Goal: Task Accomplishment & Management: Complete application form

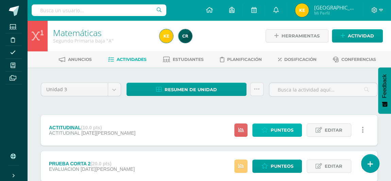
click at [284, 129] on span "Punteos" at bounding box center [281, 130] width 23 height 13
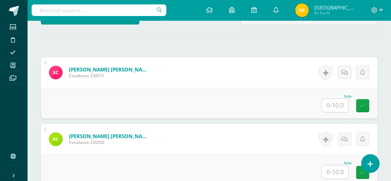
scroll to position [185, 0]
click at [334, 102] on input "text" at bounding box center [334, 105] width 26 height 13
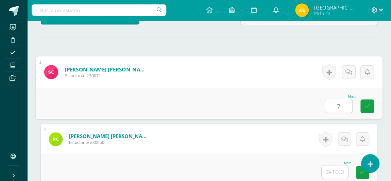
type input "7"
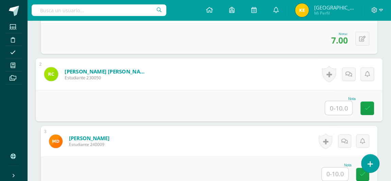
scroll to position [255, 0]
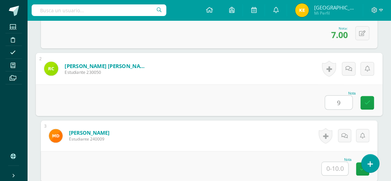
type input "9"
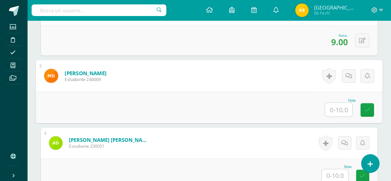
scroll to position [333, 0]
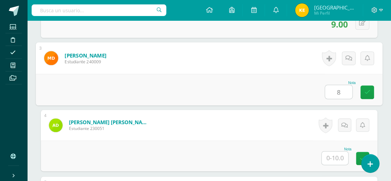
type input "8"
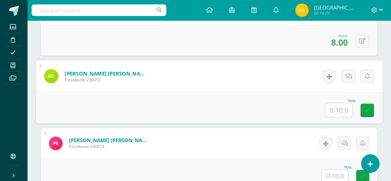
scroll to position [382, 0]
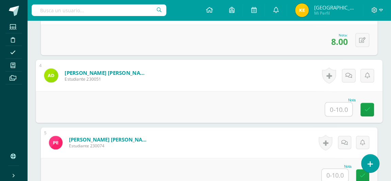
click at [339, 109] on input "text" at bounding box center [338, 109] width 27 height 14
type input "7"
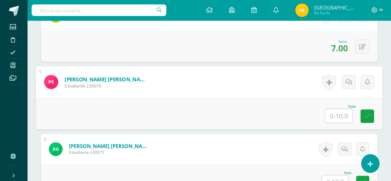
scroll to position [444, 0]
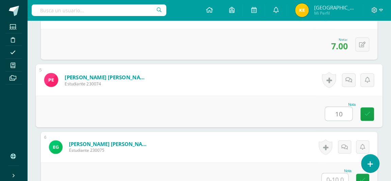
type input "10"
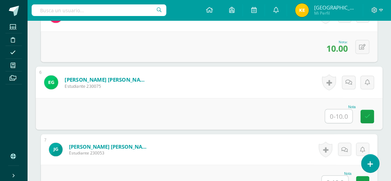
scroll to position [513, 0]
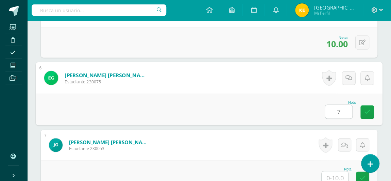
type input "7"
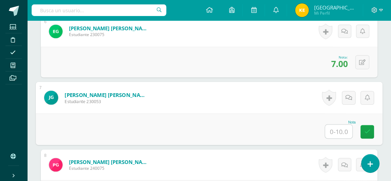
scroll to position [563, 0]
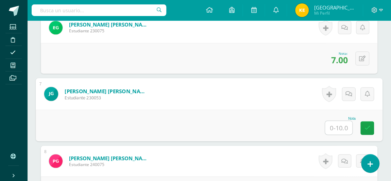
click at [344, 126] on input "text" at bounding box center [338, 128] width 27 height 14
type input "7"
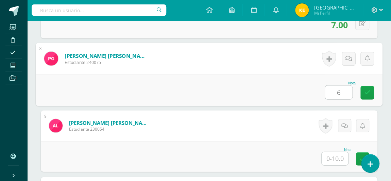
type input "6"
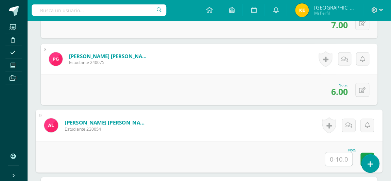
click at [0, 102] on ul "Estudiantes Disciplina Asistencia Mis cursos Archivos" at bounding box center [13, 83] width 27 height 126
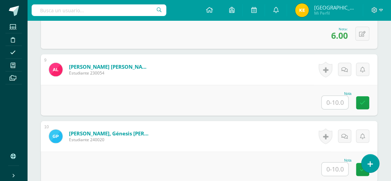
scroll to position [722, 0]
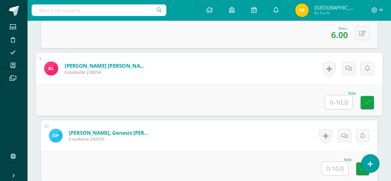
click at [331, 100] on input "text" at bounding box center [338, 102] width 27 height 14
type input "6"
type input "8"
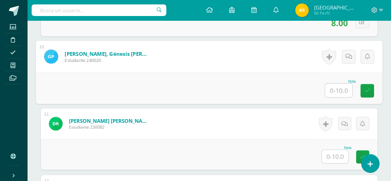
scroll to position [802, 0]
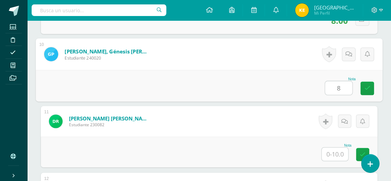
type input "8"
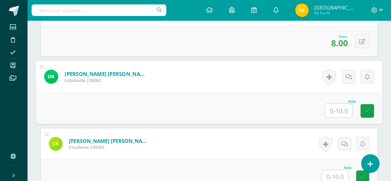
scroll to position [847, 0]
type input "9"
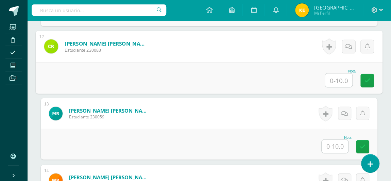
scroll to position [944, 0]
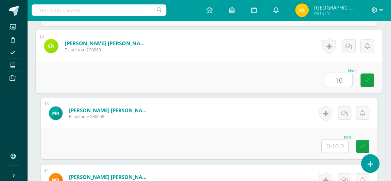
type input "10"
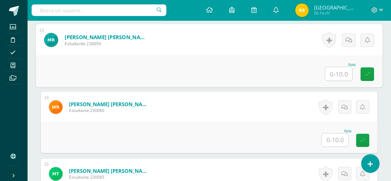
scroll to position [1016, 0]
type input "8"
type input "9"
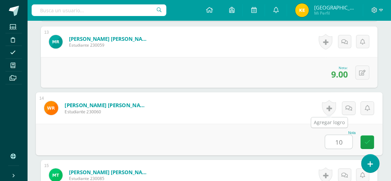
scroll to position [1014, 0]
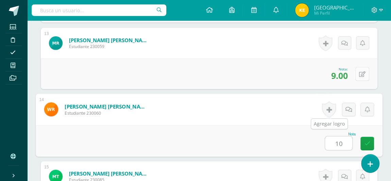
type input "10"
click at [359, 73] on icon at bounding box center [362, 74] width 6 height 6
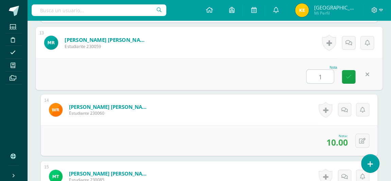
type input "10"
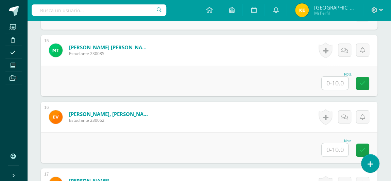
scroll to position [1142, 0]
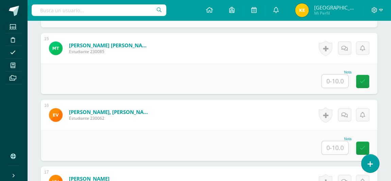
click at [338, 79] on input "text" at bounding box center [334, 80] width 26 height 13
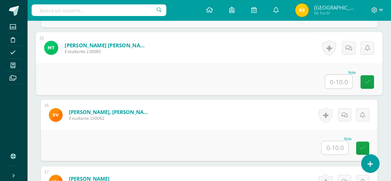
click at [0, 102] on ul "Estudiantes Disciplina Asistencia Mis cursos Archivos" at bounding box center [13, 83] width 27 height 126
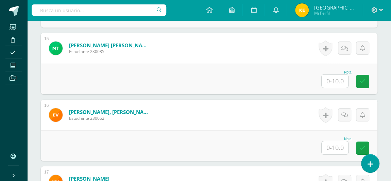
click at [0, 101] on ul "Estudiantes Disciplina Asistencia Mis cursos Archivos" at bounding box center [13, 83] width 27 height 126
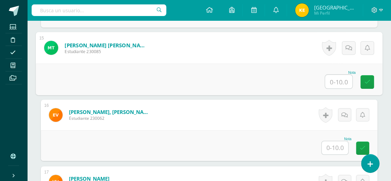
click at [336, 76] on input "text" at bounding box center [338, 82] width 27 height 14
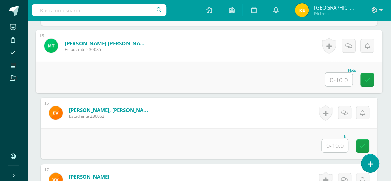
scroll to position [1142, 0]
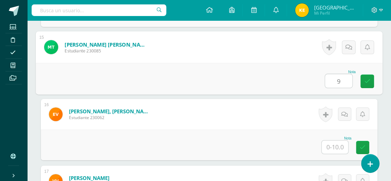
type input "9"
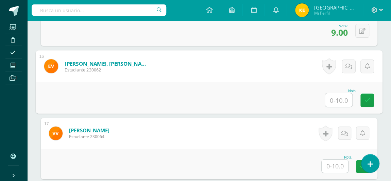
scroll to position [1191, 0]
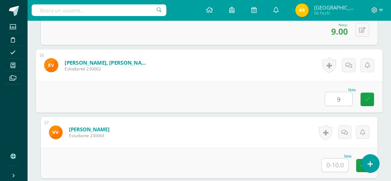
type input "9"
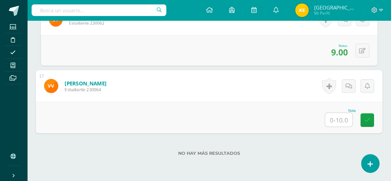
scroll to position [1240, 0]
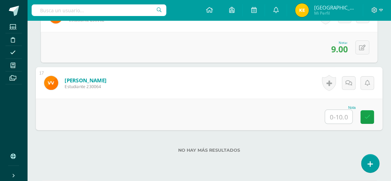
type input "8"
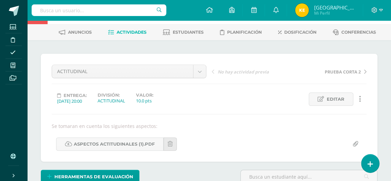
scroll to position [0, 0]
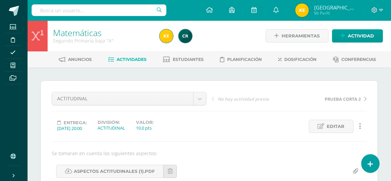
click at [126, 58] on span "Actividades" at bounding box center [132, 59] width 30 height 5
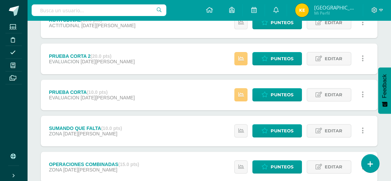
scroll to position [74, 0]
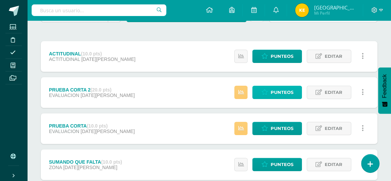
click at [277, 93] on span "Punteos" at bounding box center [281, 92] width 23 height 13
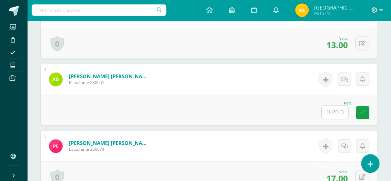
scroll to position [374, 0]
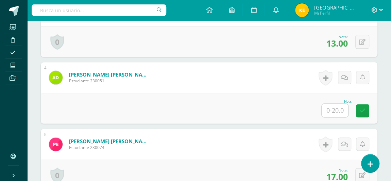
click at [333, 109] on input "text" at bounding box center [334, 110] width 26 height 13
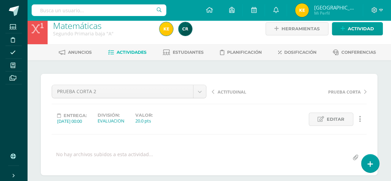
scroll to position [0, 0]
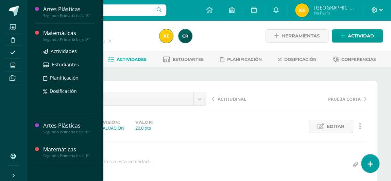
click at [56, 38] on div "Segundo Primaria baja "A"" at bounding box center [69, 39] width 52 height 5
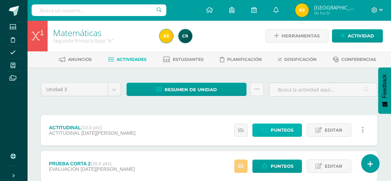
click at [281, 130] on span "Punteos" at bounding box center [281, 130] width 23 height 13
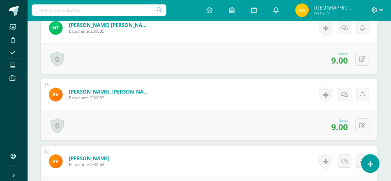
scroll to position [1265, 0]
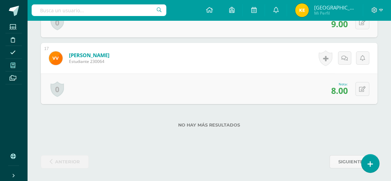
click at [12, 69] on link "Mis cursos" at bounding box center [13, 65] width 16 height 13
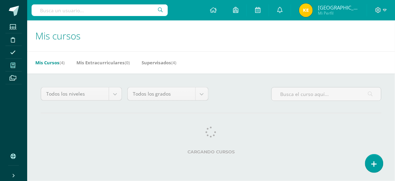
click at [12, 67] on icon at bounding box center [13, 65] width 5 height 5
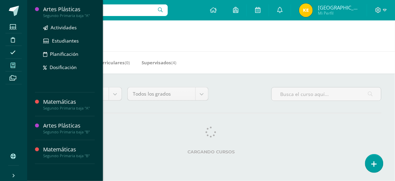
click at [55, 9] on div "Artes Plásticas" at bounding box center [69, 9] width 52 height 8
click at [53, 10] on div "Artes Plásticas" at bounding box center [69, 9] width 52 height 8
click at [54, 12] on div "Artes Plásticas" at bounding box center [69, 9] width 52 height 8
click at [54, 11] on div "Artes Plásticas" at bounding box center [69, 9] width 52 height 8
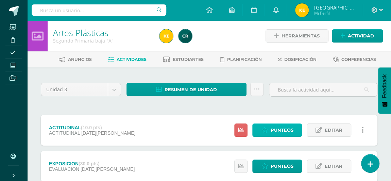
click at [273, 129] on span "Punteos" at bounding box center [281, 130] width 23 height 13
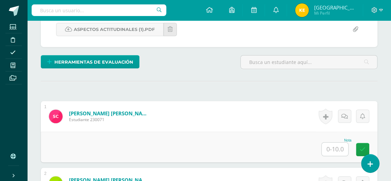
scroll to position [147, 0]
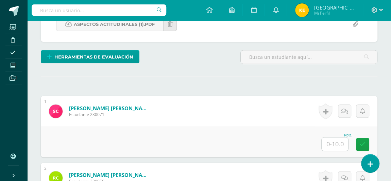
click at [334, 144] on input "text" at bounding box center [334, 143] width 26 height 13
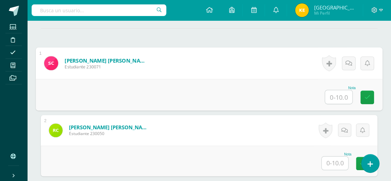
scroll to position [195, 0]
type input "8"
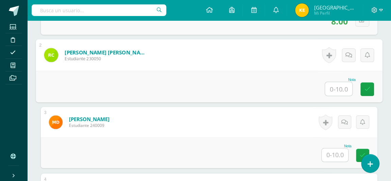
scroll to position [270, 0]
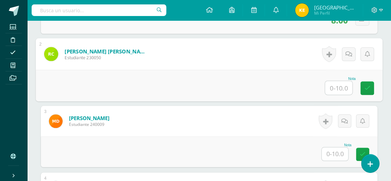
click at [339, 84] on input "text" at bounding box center [338, 88] width 27 height 14
type input "9"
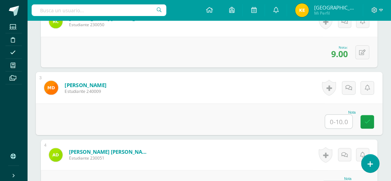
scroll to position [303, 0]
type input "9"
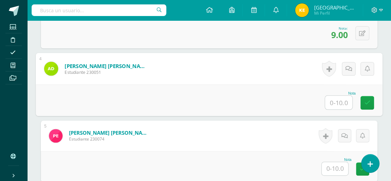
scroll to position [390, 0]
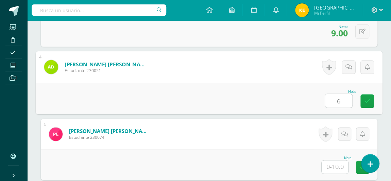
type input "6"
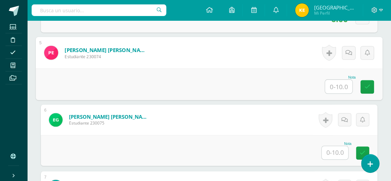
scroll to position [472, 0]
type input "9"
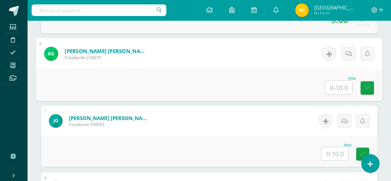
scroll to position [537, 0]
type input "7"
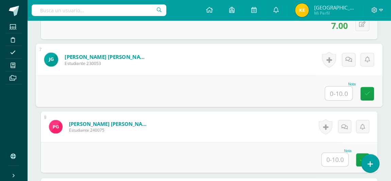
scroll to position [598, 0]
type input "7"
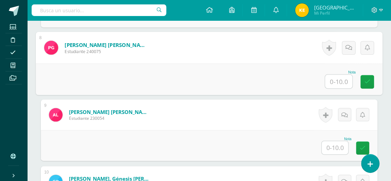
scroll to position [674, 0]
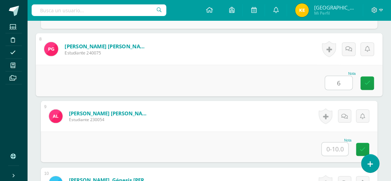
type input "6"
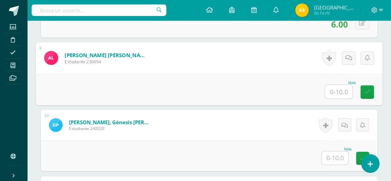
scroll to position [733, 0]
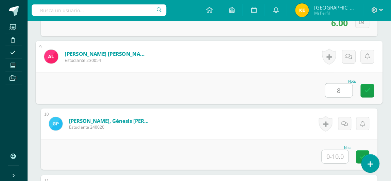
type input "8"
click at [337, 155] on input "text" at bounding box center [334, 156] width 26 height 13
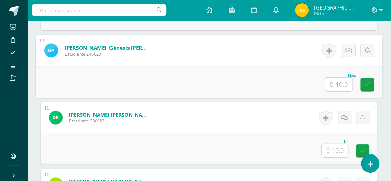
scroll to position [808, 0]
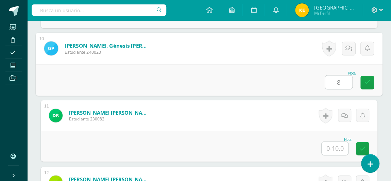
type input "8"
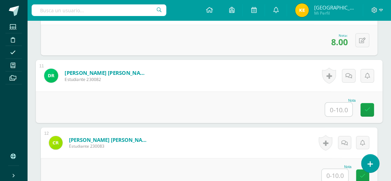
scroll to position [877, 0]
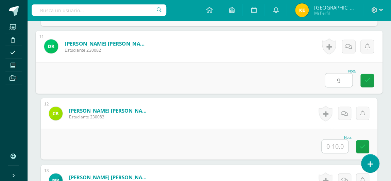
type input "9"
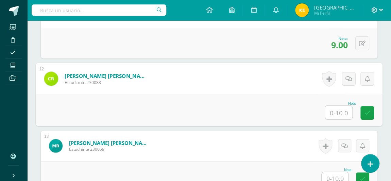
scroll to position [911, 0]
type input "10"
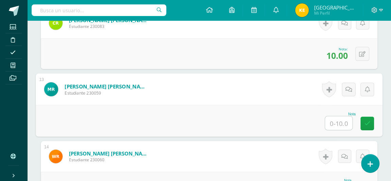
scroll to position [973, 0]
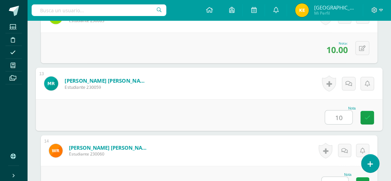
type input "10"
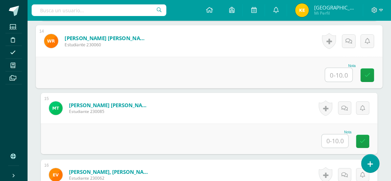
scroll to position [1082, 0]
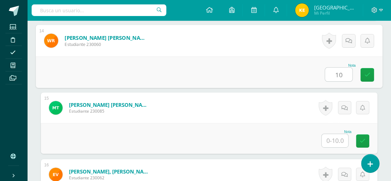
type input "10"
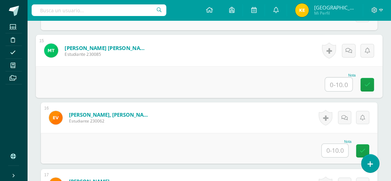
scroll to position [1139, 0]
click at [341, 81] on input "text" at bounding box center [338, 84] width 27 height 14
type input "9"
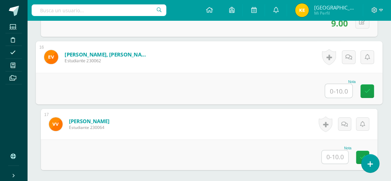
scroll to position [1200, 0]
type input "9"
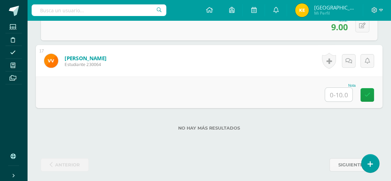
scroll to position [1265, 0]
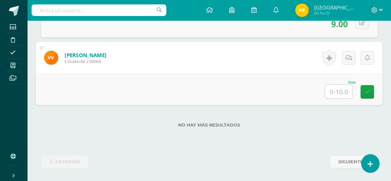
click at [334, 125] on label "No hay más resultados" at bounding box center [209, 124] width 336 height 5
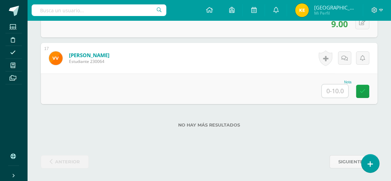
click at [337, 87] on input "text" at bounding box center [334, 90] width 26 height 13
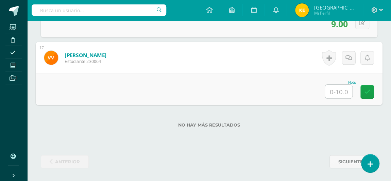
type input "8"
type input "9"
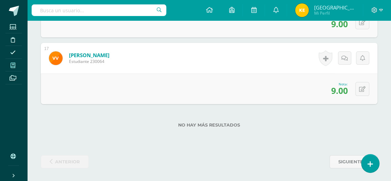
click at [14, 69] on span at bounding box center [12, 64] width 15 height 9
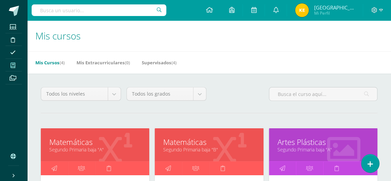
click at [11, 66] on icon at bounding box center [13, 65] width 5 height 5
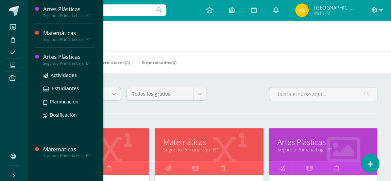
click at [59, 57] on div "Artes Plásticas" at bounding box center [69, 57] width 52 height 8
click at [60, 58] on div "Artes Plásticas" at bounding box center [69, 57] width 52 height 8
click at [56, 59] on div "Artes Plásticas" at bounding box center [69, 57] width 52 height 8
click at [55, 61] on div "Segundo Primaria baja "B"" at bounding box center [69, 63] width 52 height 5
click at [56, 61] on div "Segundo Primaria baja "B"" at bounding box center [69, 63] width 52 height 5
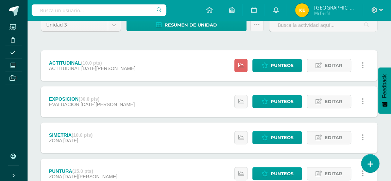
scroll to position [55, 0]
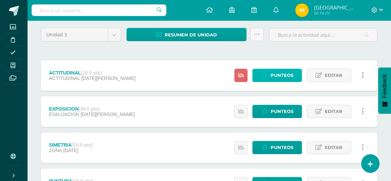
click at [279, 70] on span "Punteos" at bounding box center [281, 75] width 23 height 13
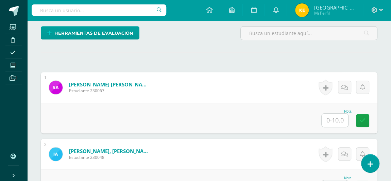
scroll to position [171, 0]
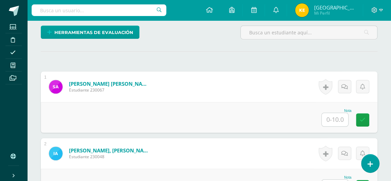
click at [336, 117] on input "text" at bounding box center [334, 119] width 26 height 13
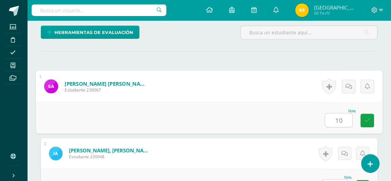
type input "10"
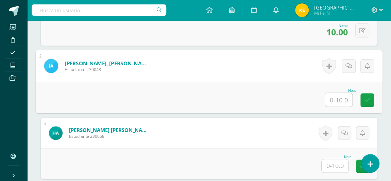
scroll to position [262, 0]
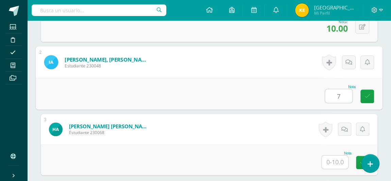
type input "7"
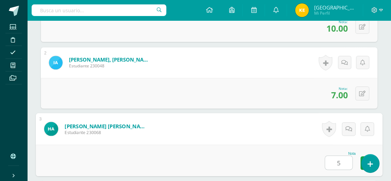
type input "5"
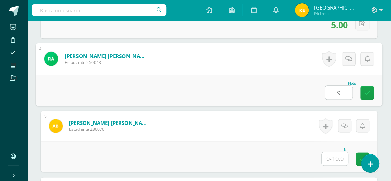
type input "9"
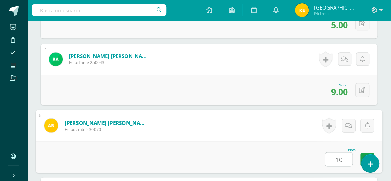
type input "10"
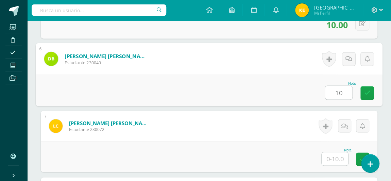
type input "10"
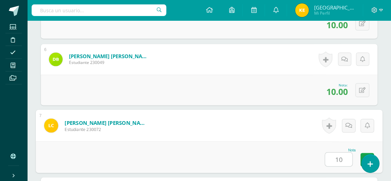
type input "10"
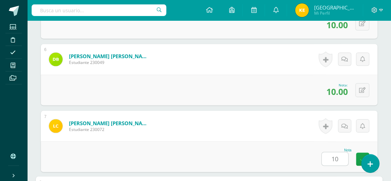
scroll to position [665, 0]
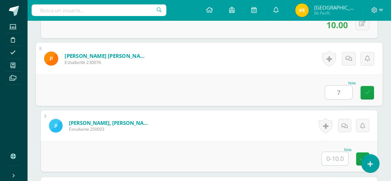
type input "7"
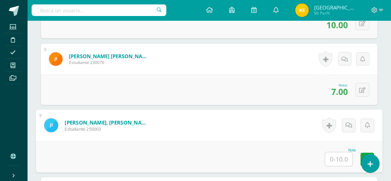
type input "8"
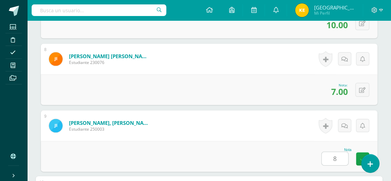
scroll to position [798, 0]
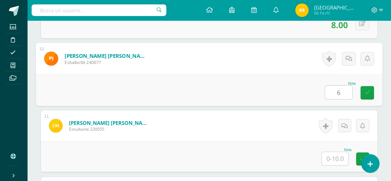
type input "6"
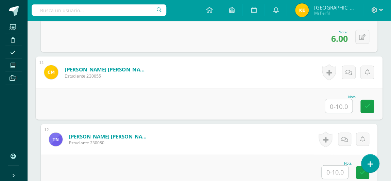
scroll to position [851, 0]
type input "6"
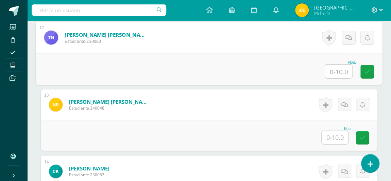
scroll to position [955, 0]
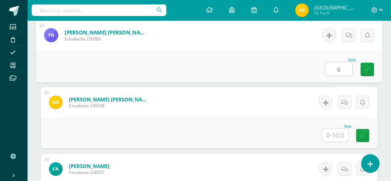
type input "6"
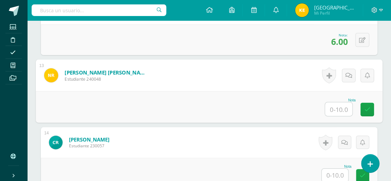
scroll to position [982, 0]
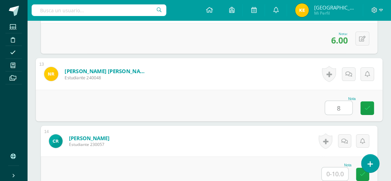
type input "8"
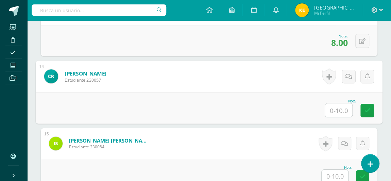
scroll to position [1048, 0]
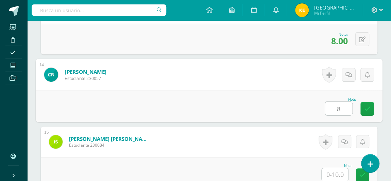
type input "8"
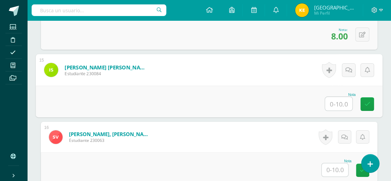
scroll to position [1131, 0]
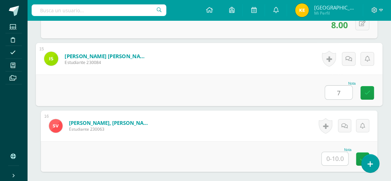
type input "7"
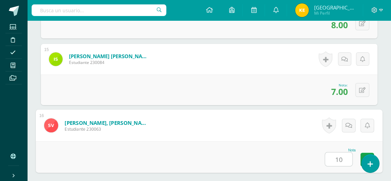
type input "1"
type input "9"
type input "0"
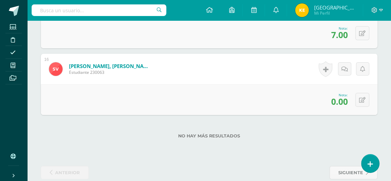
scroll to position [1199, 0]
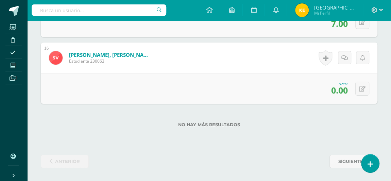
click at [338, 88] on span "0.00" at bounding box center [339, 90] width 17 height 12
click at [361, 89] on icon at bounding box center [362, 89] width 6 height 6
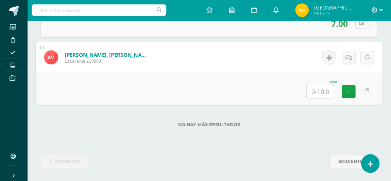
type input "9"
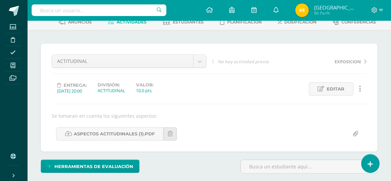
scroll to position [0, 0]
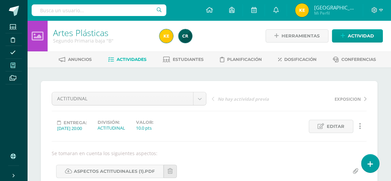
click at [13, 63] on icon at bounding box center [13, 65] width 5 height 5
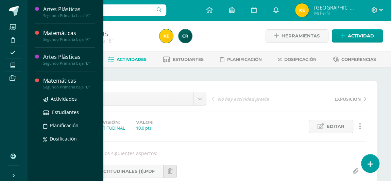
click at [52, 83] on div "Matemáticas" at bounding box center [69, 81] width 52 height 8
click at [52, 85] on div "Segundo Primaria baja "B"" at bounding box center [69, 87] width 52 height 5
click at [51, 84] on div "Matemáticas" at bounding box center [69, 81] width 52 height 8
click at [48, 83] on div "Matemáticas" at bounding box center [69, 81] width 52 height 8
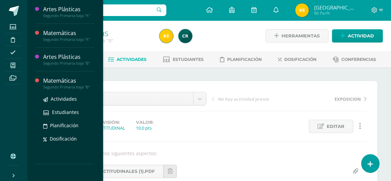
click at [47, 84] on div "Matemáticas" at bounding box center [69, 81] width 52 height 8
click at [60, 85] on div "Segundo Primaria baja "B"" at bounding box center [69, 87] width 52 height 5
click at [61, 86] on div "Segundo Primaria baja "B"" at bounding box center [69, 87] width 52 height 5
click at [61, 85] on div "Segundo Primaria baja "B"" at bounding box center [69, 87] width 52 height 5
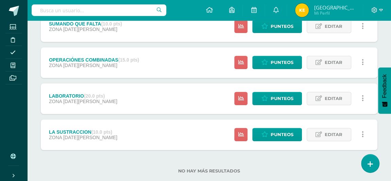
scroll to position [154, 0]
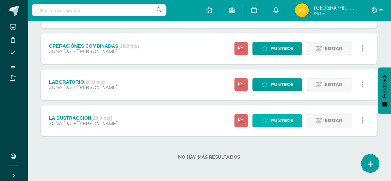
click at [280, 122] on span "Punteos" at bounding box center [281, 120] width 23 height 13
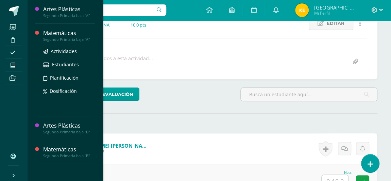
click at [52, 31] on div "Matemáticas" at bounding box center [69, 33] width 52 height 8
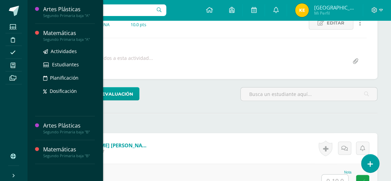
click at [52, 31] on div "Matemáticas" at bounding box center [69, 33] width 52 height 8
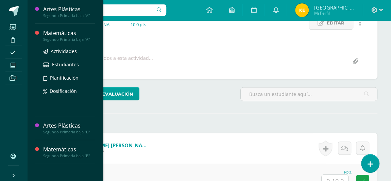
scroll to position [104, 0]
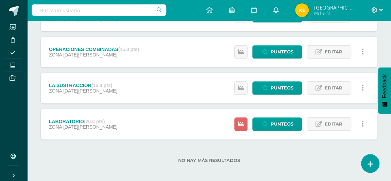
scroll to position [225, 0]
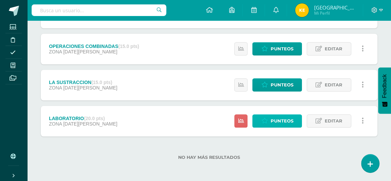
click at [273, 118] on span "Punteos" at bounding box center [281, 120] width 23 height 13
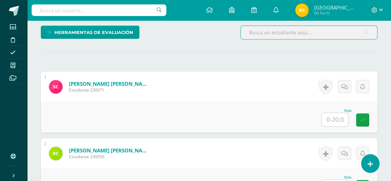
scroll to position [165, 0]
